Goal: Task Accomplishment & Management: Manage account settings

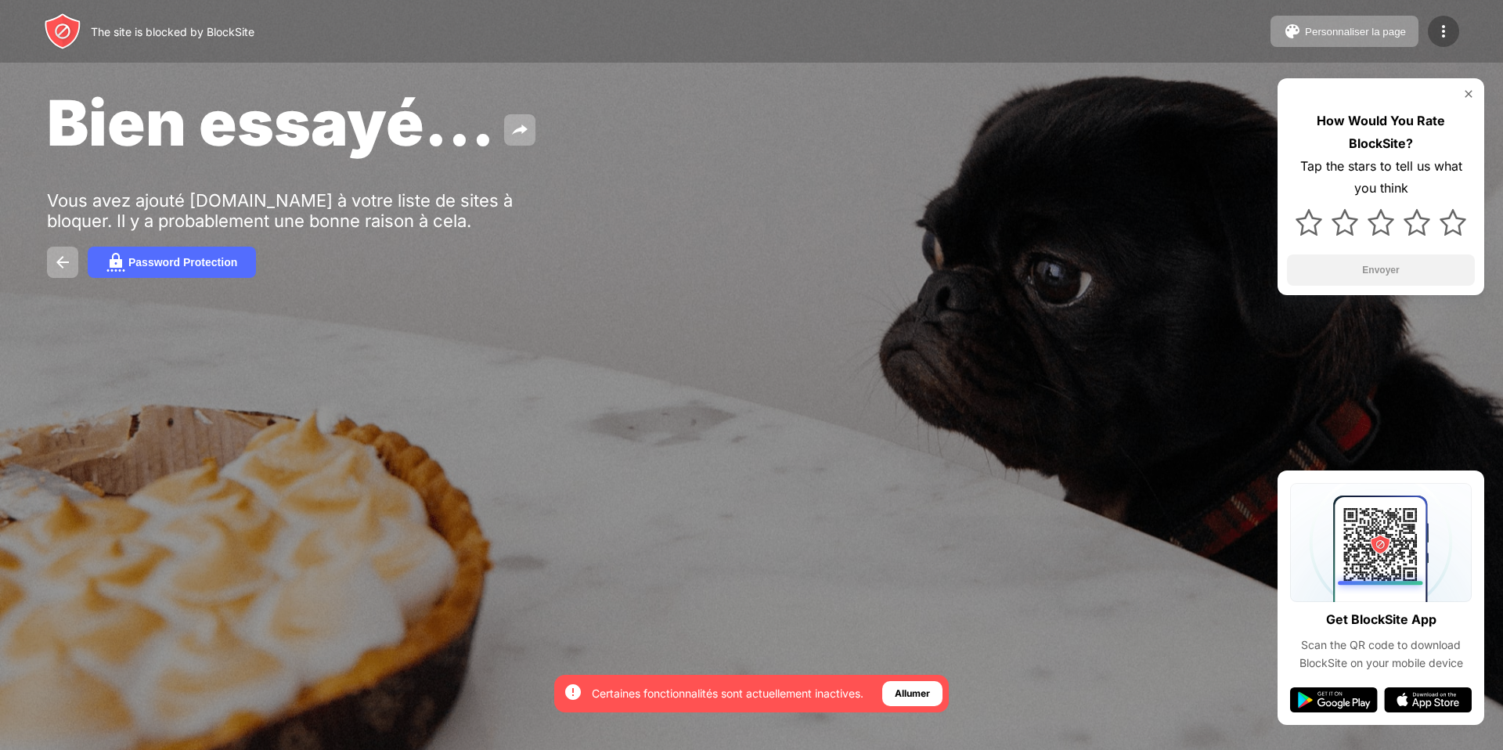
click at [1445, 31] on img at bounding box center [1443, 31] width 19 height 19
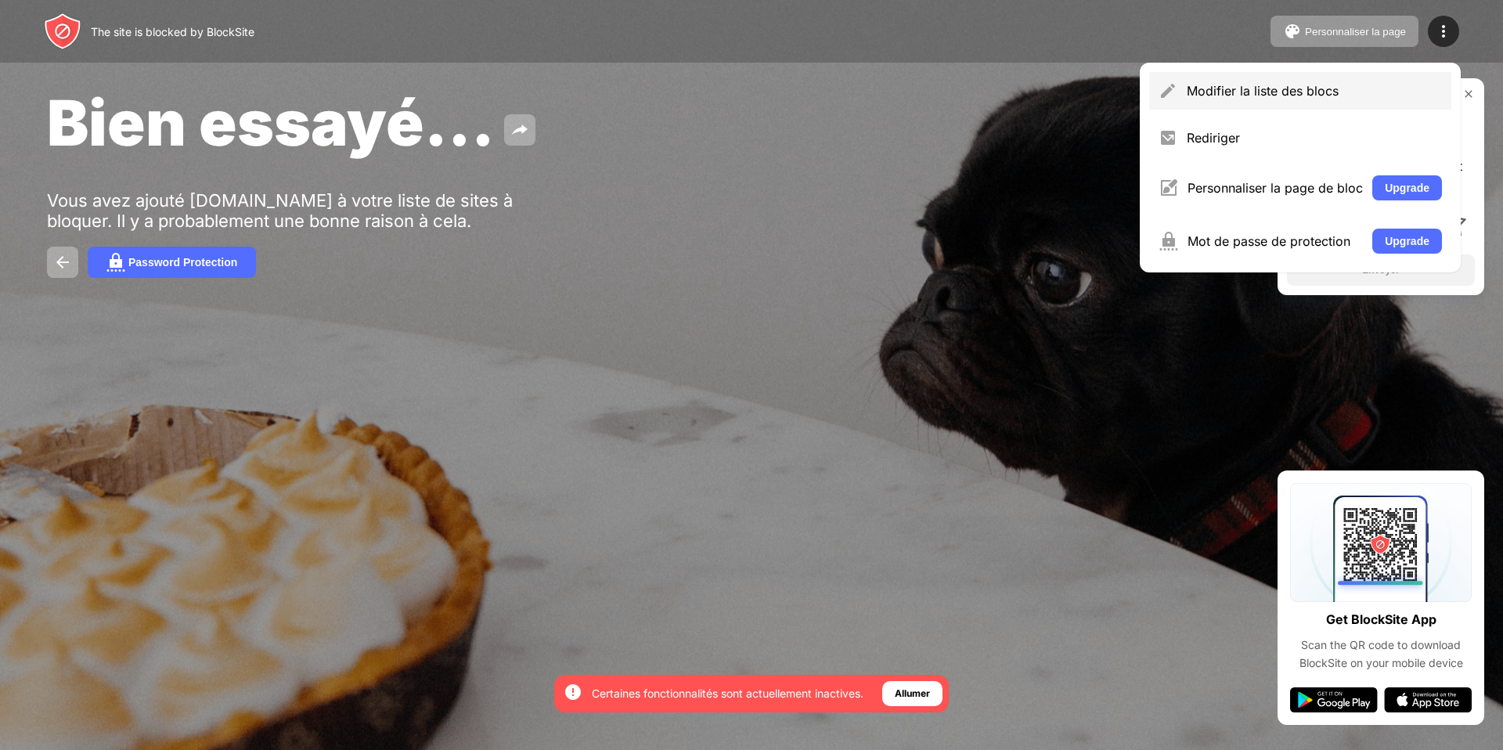
click at [1320, 78] on div "Modifier la liste des blocs" at bounding box center [1300, 91] width 302 height 38
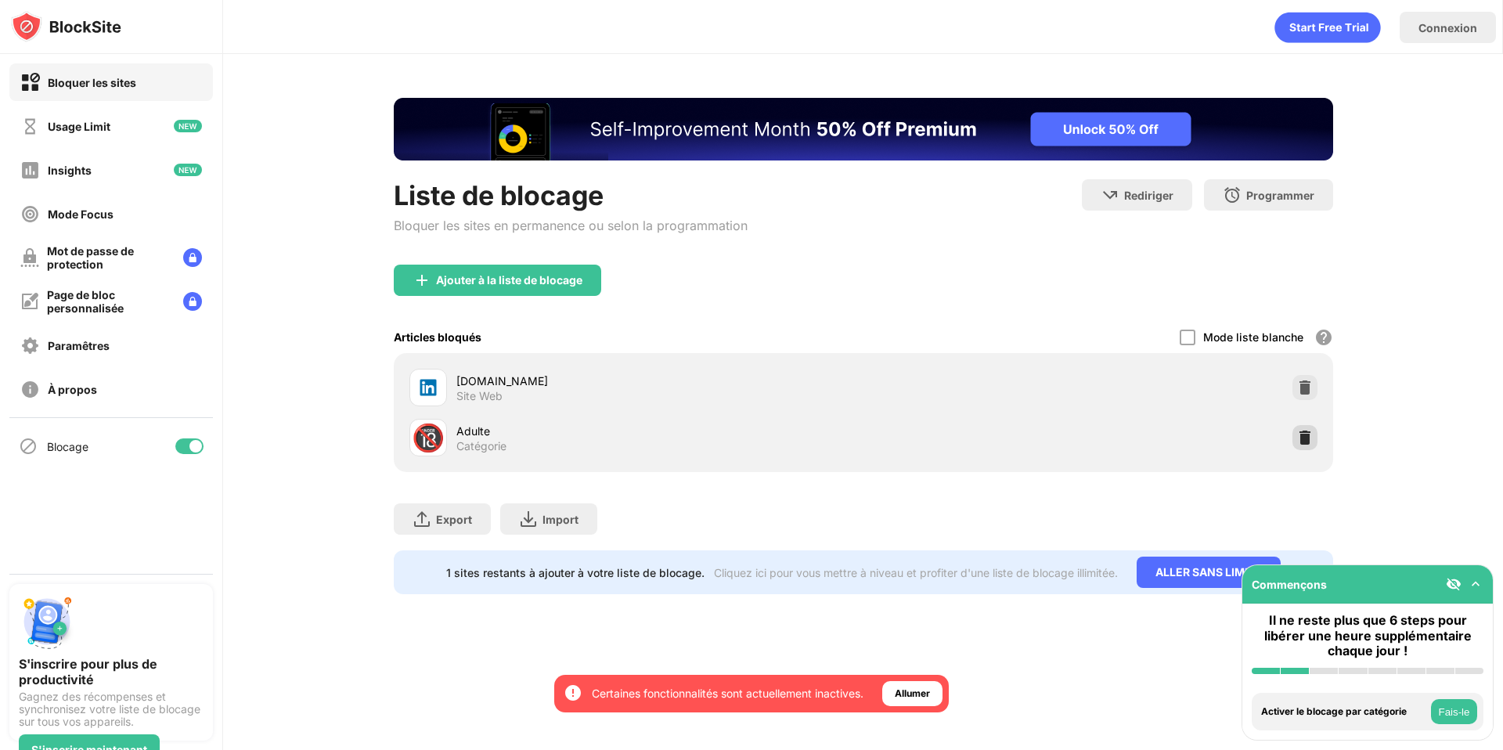
click at [1303, 440] on img at bounding box center [1305, 438] width 16 height 16
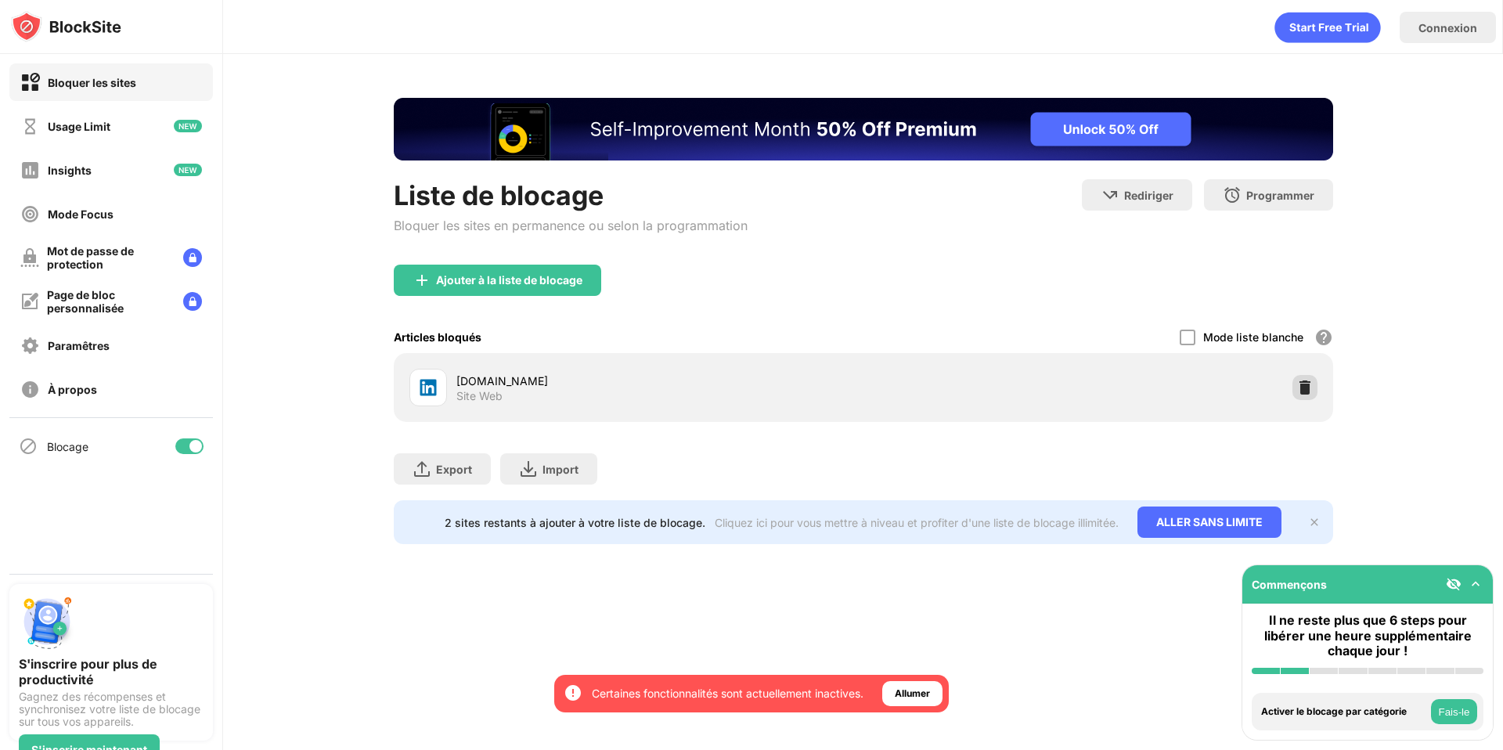
click at [1303, 386] on img at bounding box center [1305, 388] width 16 height 16
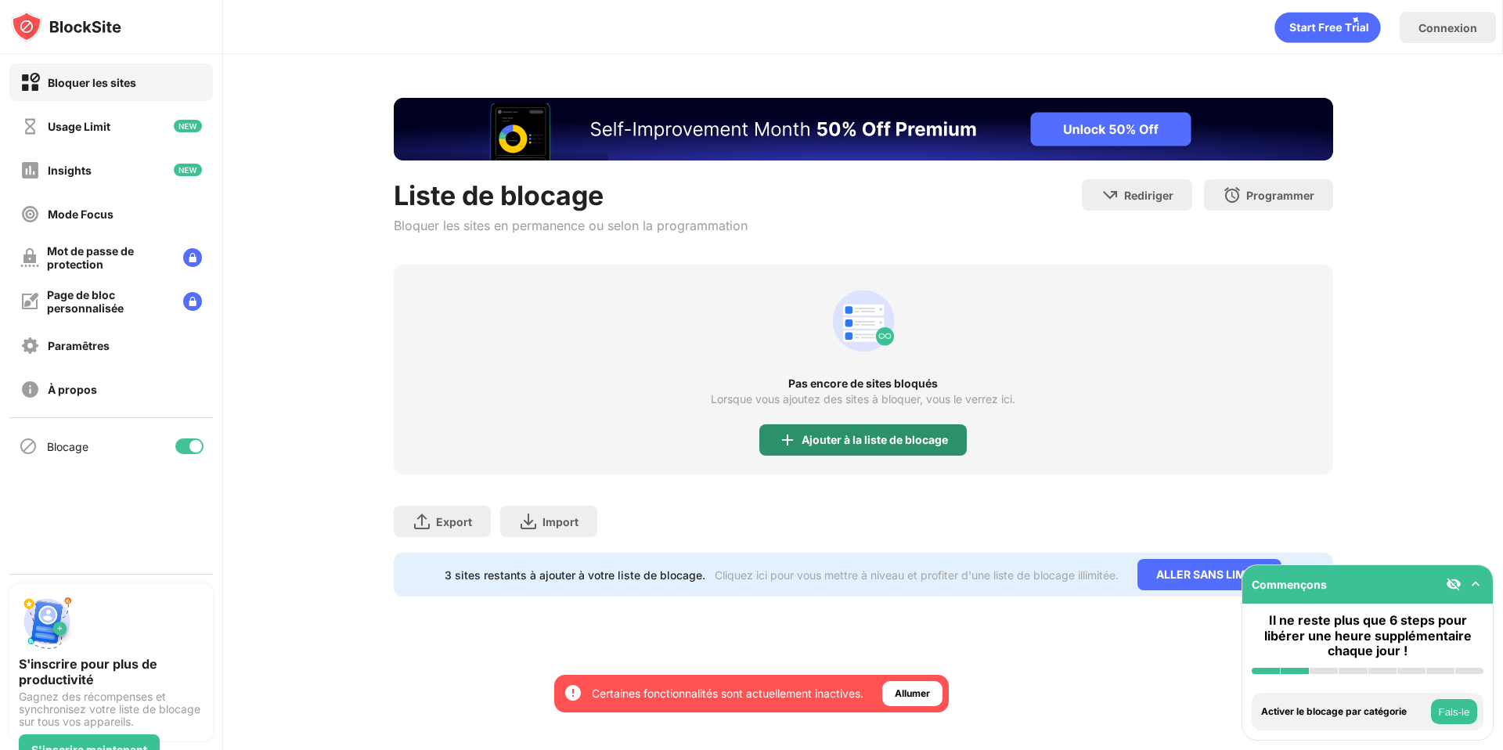
click at [937, 448] on div "Ajouter à la liste de blocage" at bounding box center [862, 439] width 207 height 31
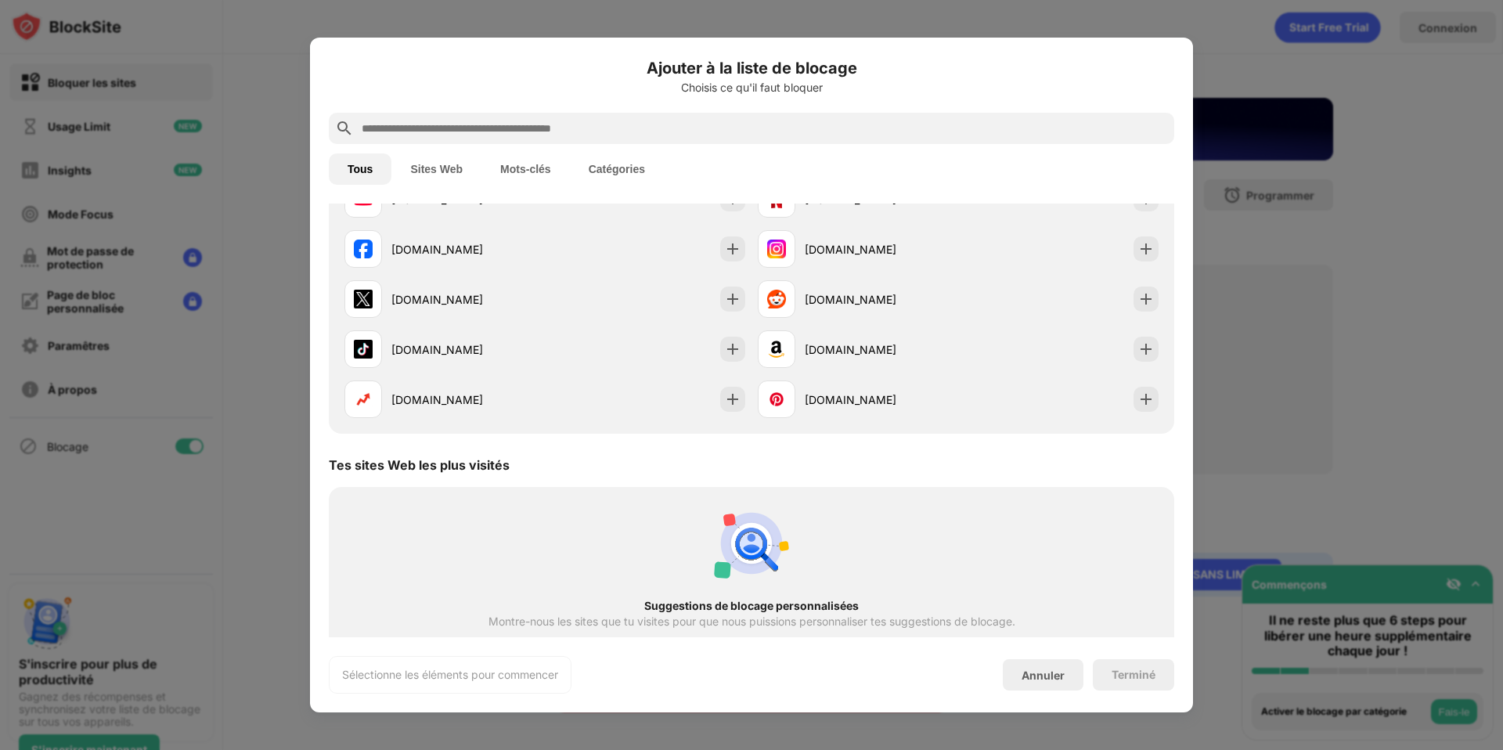
scroll to position [355, 0]
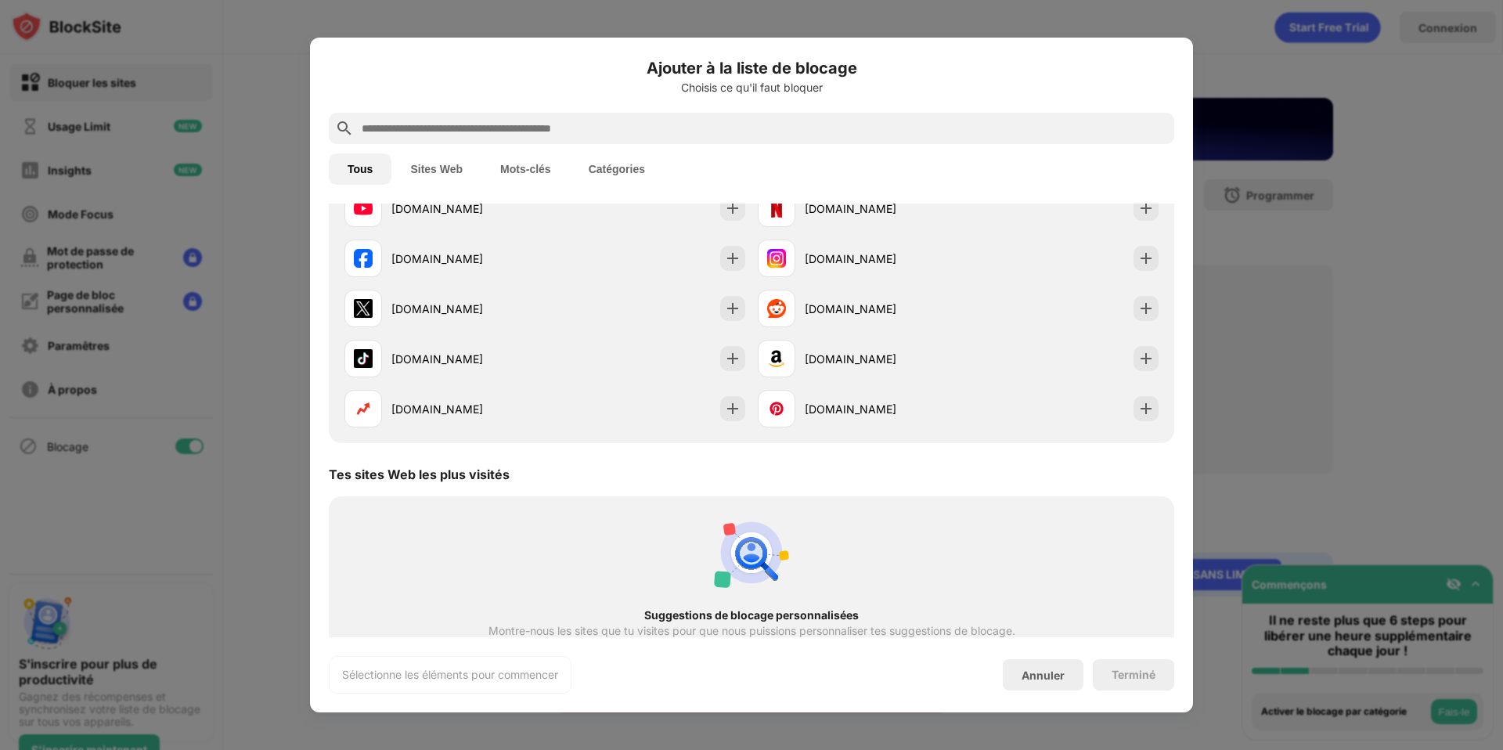
click at [660, 131] on input "text" at bounding box center [764, 128] width 808 height 19
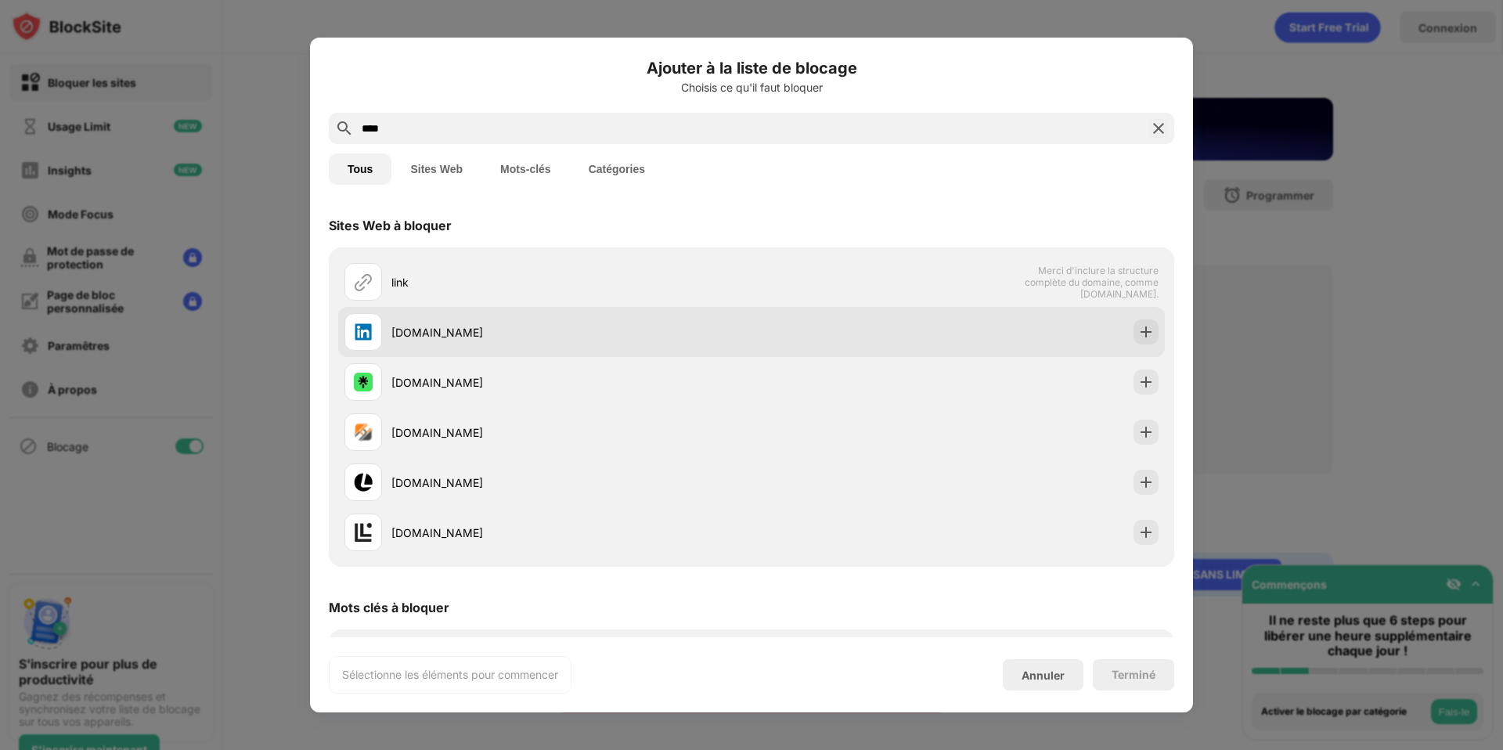
type input "****"
click at [529, 345] on div "linkedin.com" at bounding box center [547, 332] width 407 height 38
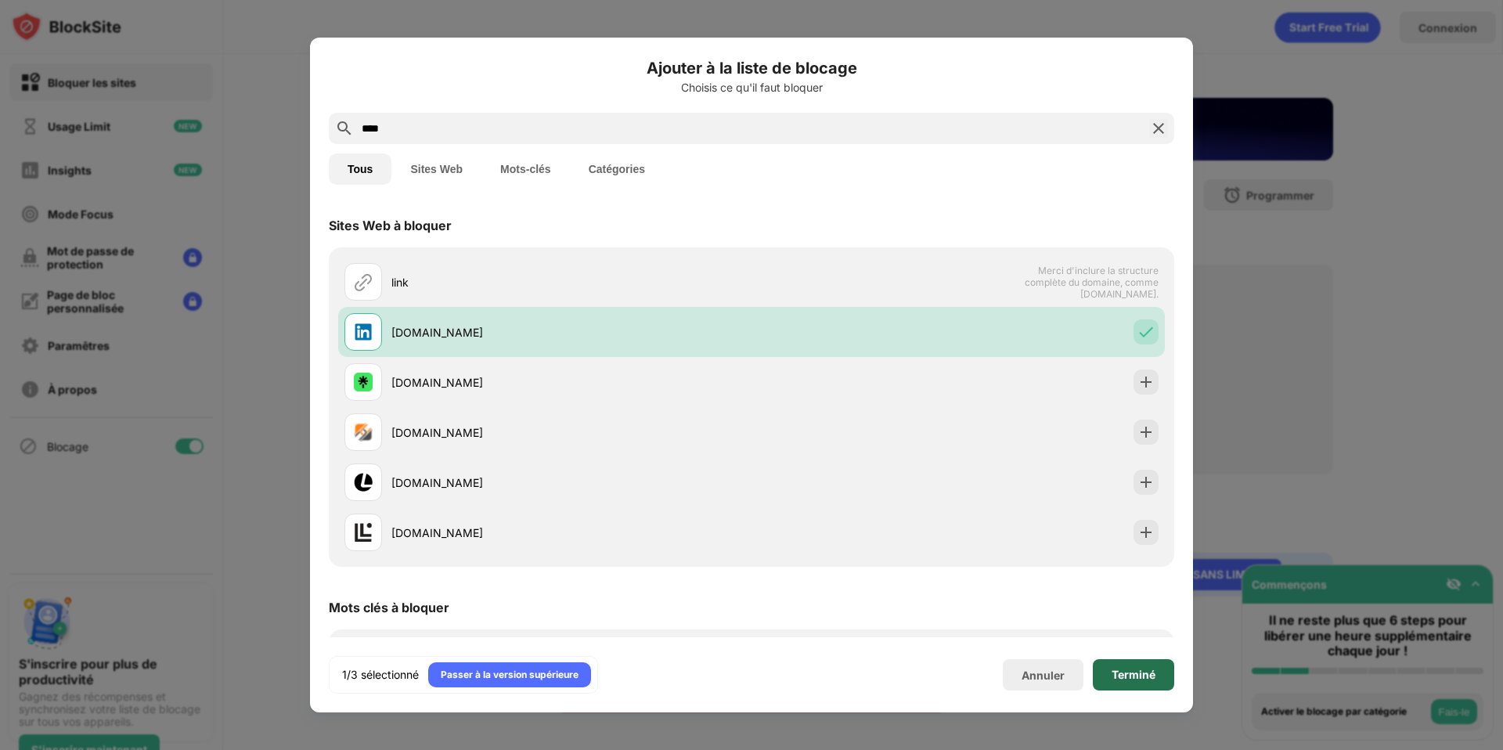
click at [1114, 663] on div "Terminé" at bounding box center [1133, 674] width 81 height 31
